Goal: Task Accomplishment & Management: Manage account settings

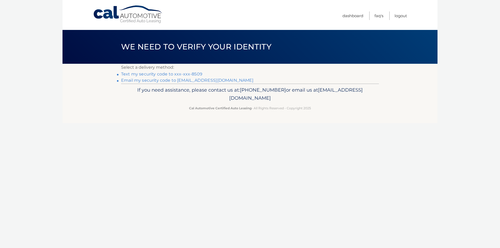
click at [203, 80] on link "Email my security code to [EMAIL_ADDRESS][DOMAIN_NAME]" at bounding box center [187, 80] width 133 height 5
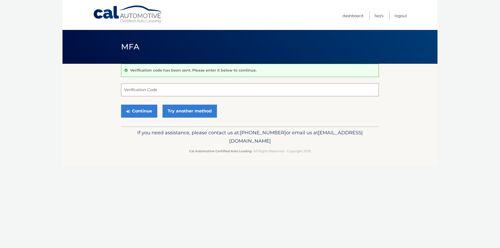
click at [149, 89] on input "Verification Code" at bounding box center [250, 89] width 258 height 13
click at [164, 91] on input "Verification Code" at bounding box center [250, 89] width 258 height 13
type input "208757"
click at [121, 105] on button "Continue" at bounding box center [139, 111] width 36 height 13
click at [139, 114] on button "Continue" at bounding box center [139, 111] width 36 height 13
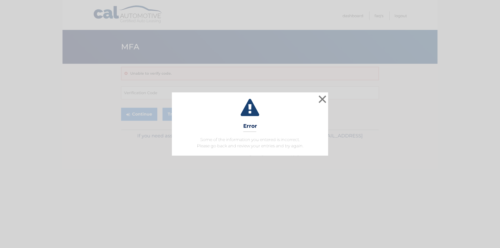
click at [328, 102] on div "× Error Some of the information you entered is incorrect. Please go back and re…" at bounding box center [250, 123] width 496 height 63
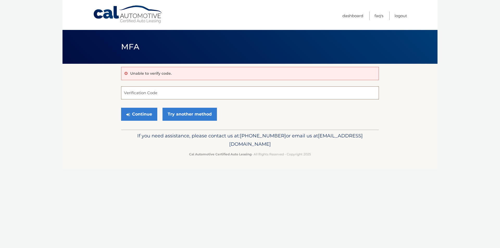
click at [152, 92] on input "Verification Code" at bounding box center [250, 92] width 258 height 13
type input "208757"
click at [139, 113] on button "Continue" at bounding box center [139, 114] width 36 height 13
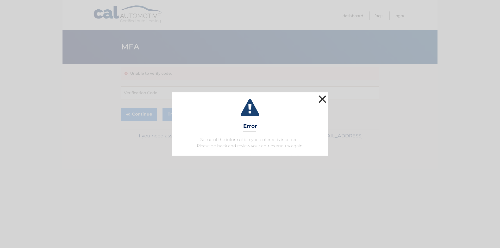
click at [321, 96] on button "×" at bounding box center [322, 99] width 10 height 10
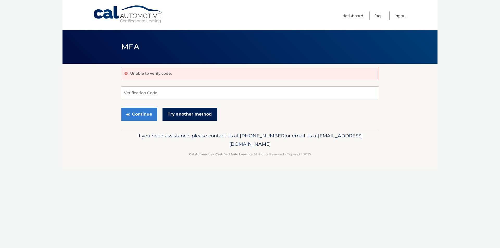
click at [194, 118] on link "Try another method" at bounding box center [190, 114] width 54 height 13
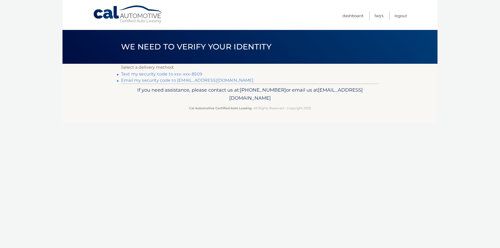
click at [196, 73] on link "Text my security code to xxx-xxx-8509" at bounding box center [161, 74] width 81 height 5
click at [150, 74] on link "Text my security code to xxx-xxx-8509" at bounding box center [161, 74] width 81 height 5
click at [397, 18] on link "Logout" at bounding box center [401, 15] width 13 height 9
click at [200, 81] on link "Email my security code to j********@aubuchonhomes.com" at bounding box center [187, 80] width 133 height 5
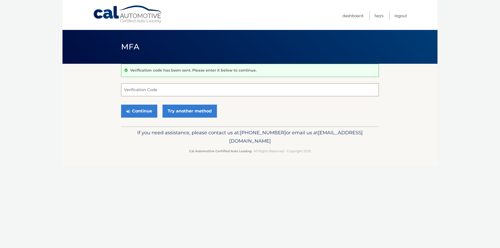
click at [186, 87] on input "Verification Code" at bounding box center [250, 89] width 258 height 13
click at [132, 85] on input "Verification Code" at bounding box center [250, 89] width 258 height 13
type input "865686"
click at [145, 114] on button "Continue" at bounding box center [139, 111] width 36 height 13
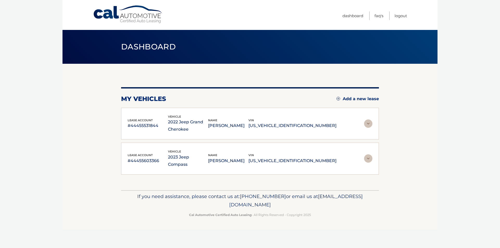
click at [369, 124] on img at bounding box center [368, 124] width 8 height 8
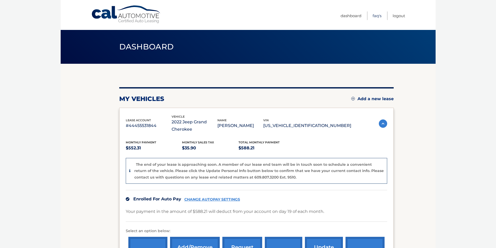
click at [376, 15] on link "FAQ's" at bounding box center [377, 15] width 9 height 9
